Goal: Transaction & Acquisition: Subscribe to service/newsletter

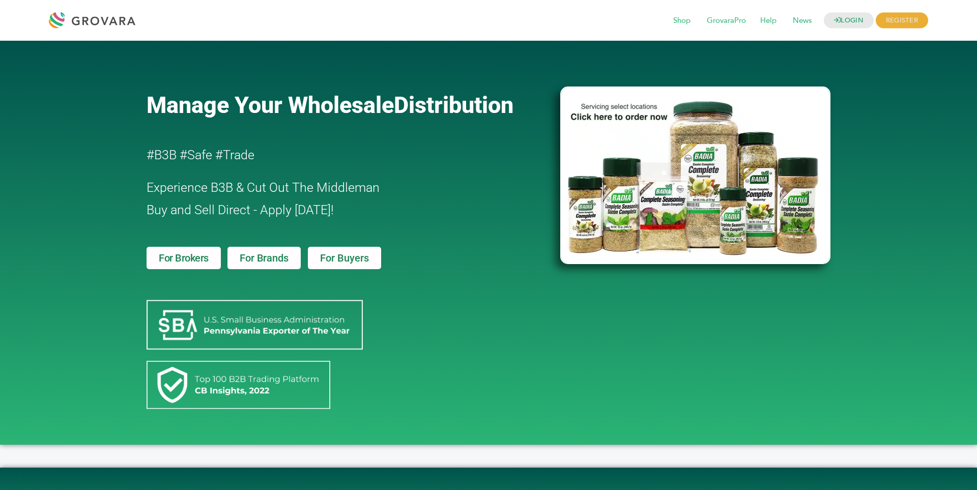
click at [349, 257] on span "For Buyers" at bounding box center [344, 258] width 49 height 10
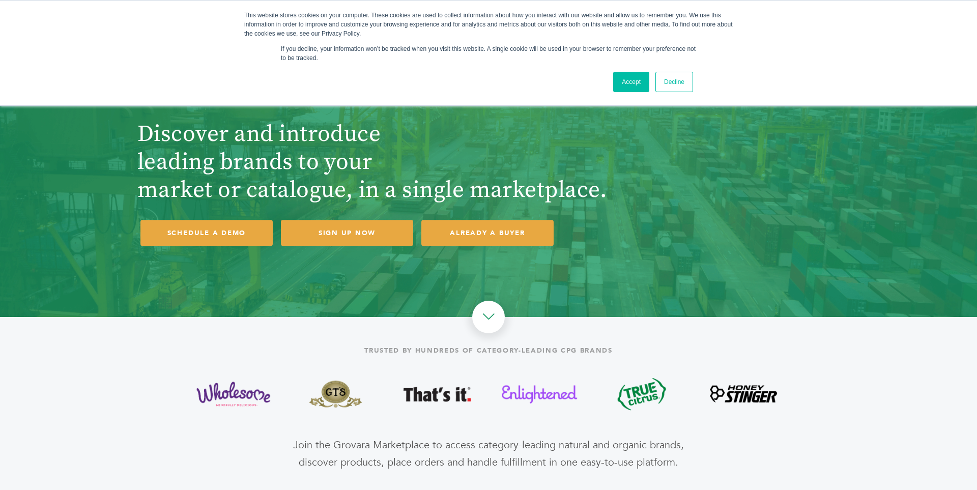
click at [638, 80] on link "Accept" at bounding box center [631, 82] width 36 height 20
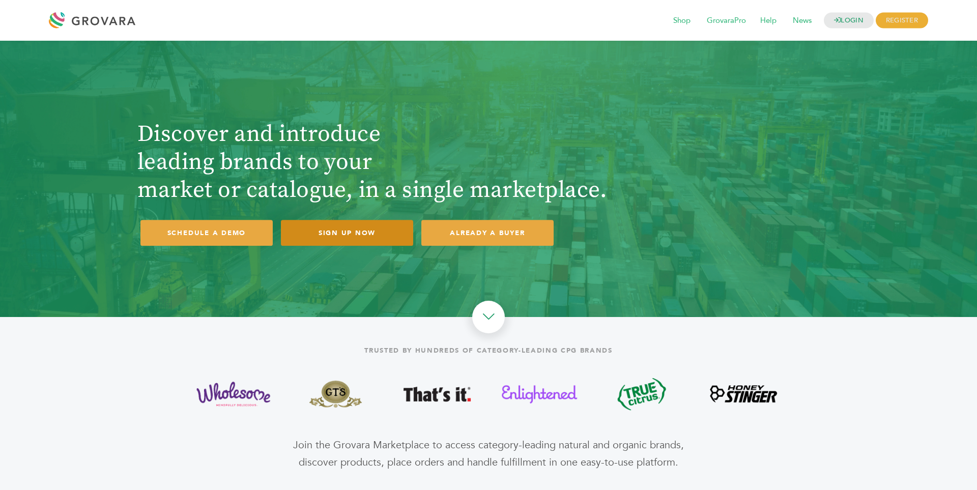
click at [368, 245] on link "SIGN UP NOW" at bounding box center [347, 233] width 132 height 26
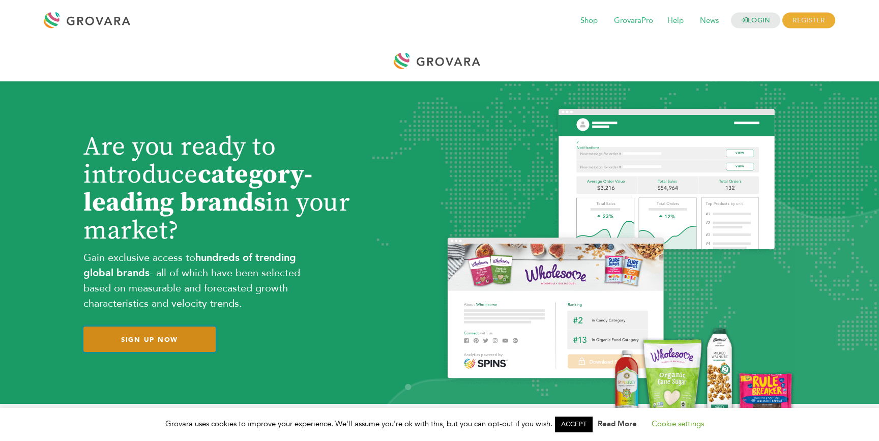
click at [156, 327] on link "SIGN UP NOW" at bounding box center [149, 340] width 132 height 26
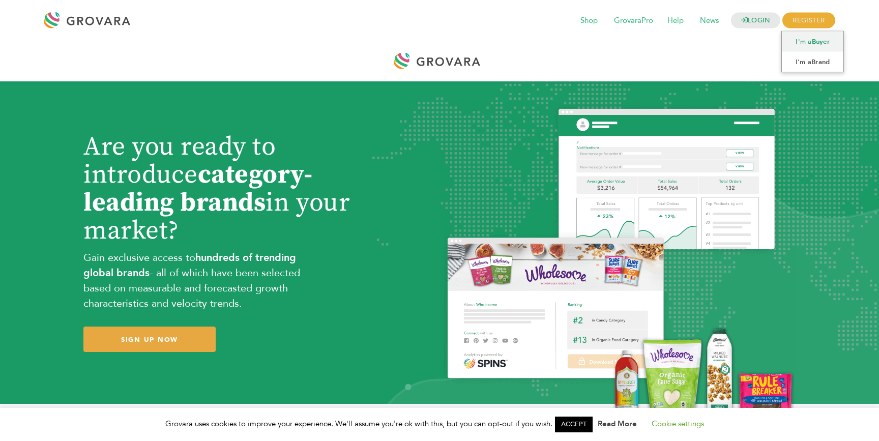
click at [810, 44] on link "I'm a Buyer" at bounding box center [813, 42] width 62 height 20
